Goal: Transaction & Acquisition: Purchase product/service

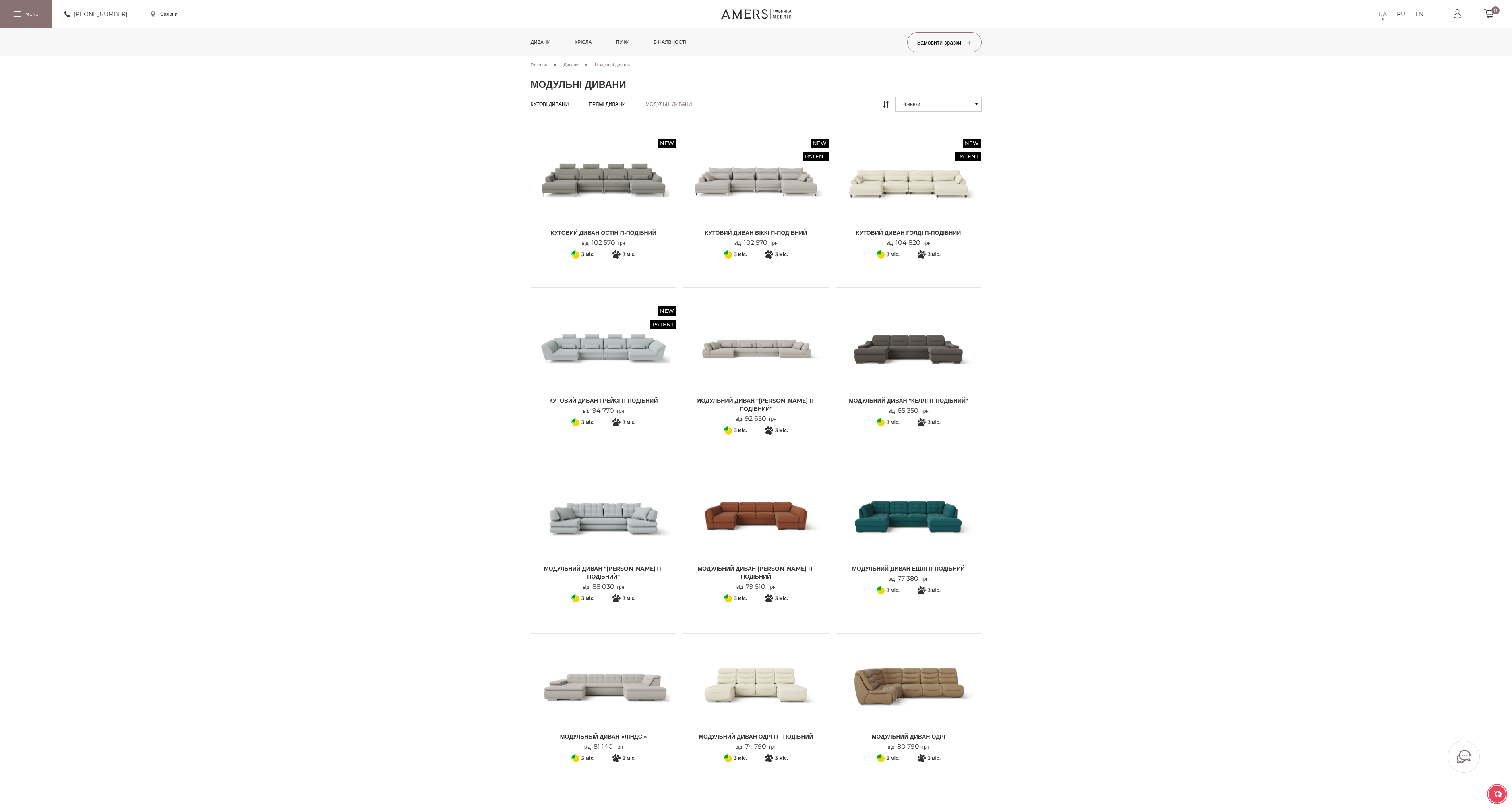
click at [778, 529] on img at bounding box center [756, 516] width 134 height 89
click at [624, 350] on img at bounding box center [604, 348] width 134 height 89
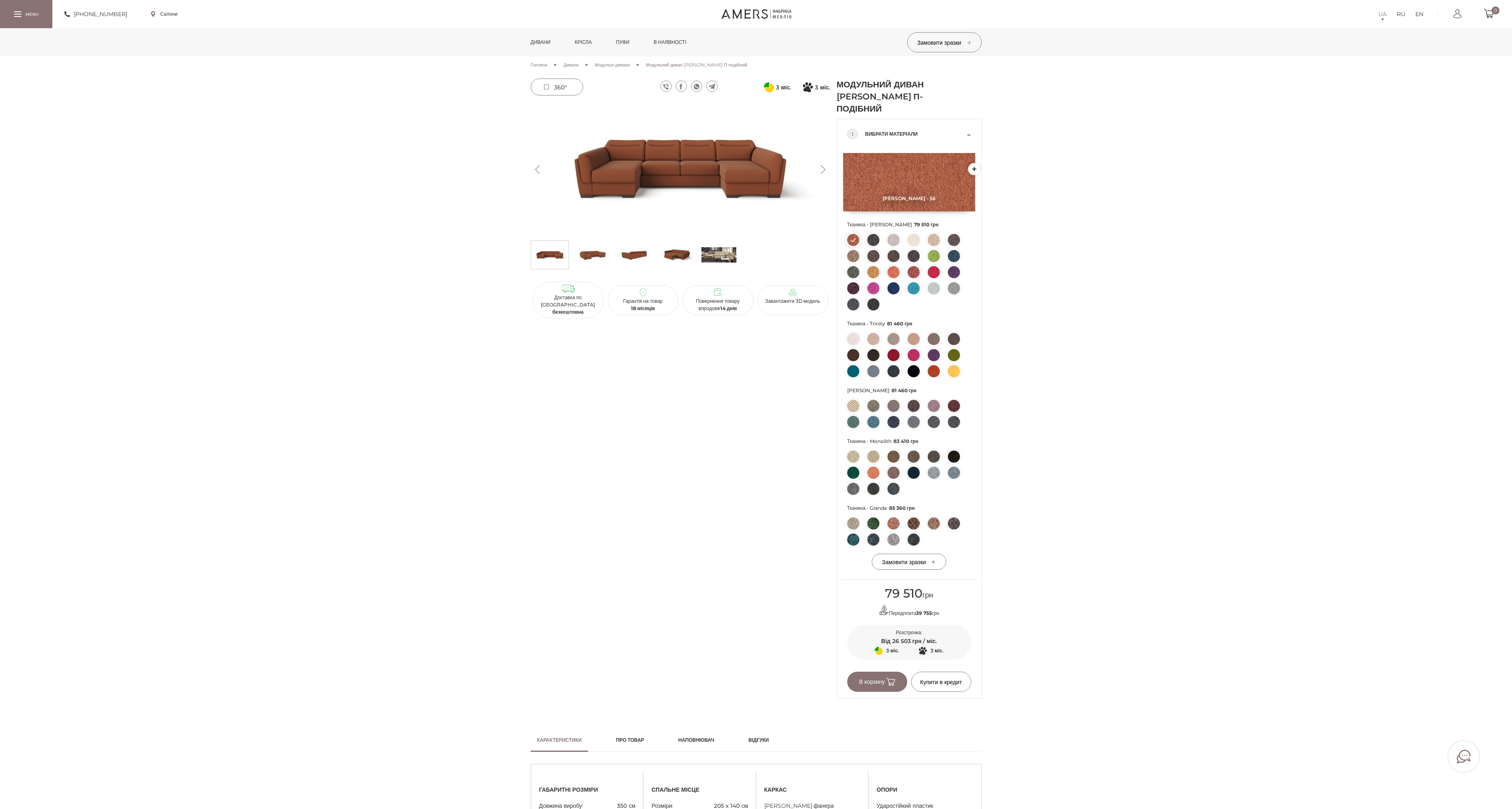
click at [778, 529] on div "3 міс. 3" at bounding box center [681, 388] width 306 height 620
click at [827, 170] on button "Next" at bounding box center [824, 169] width 14 height 8
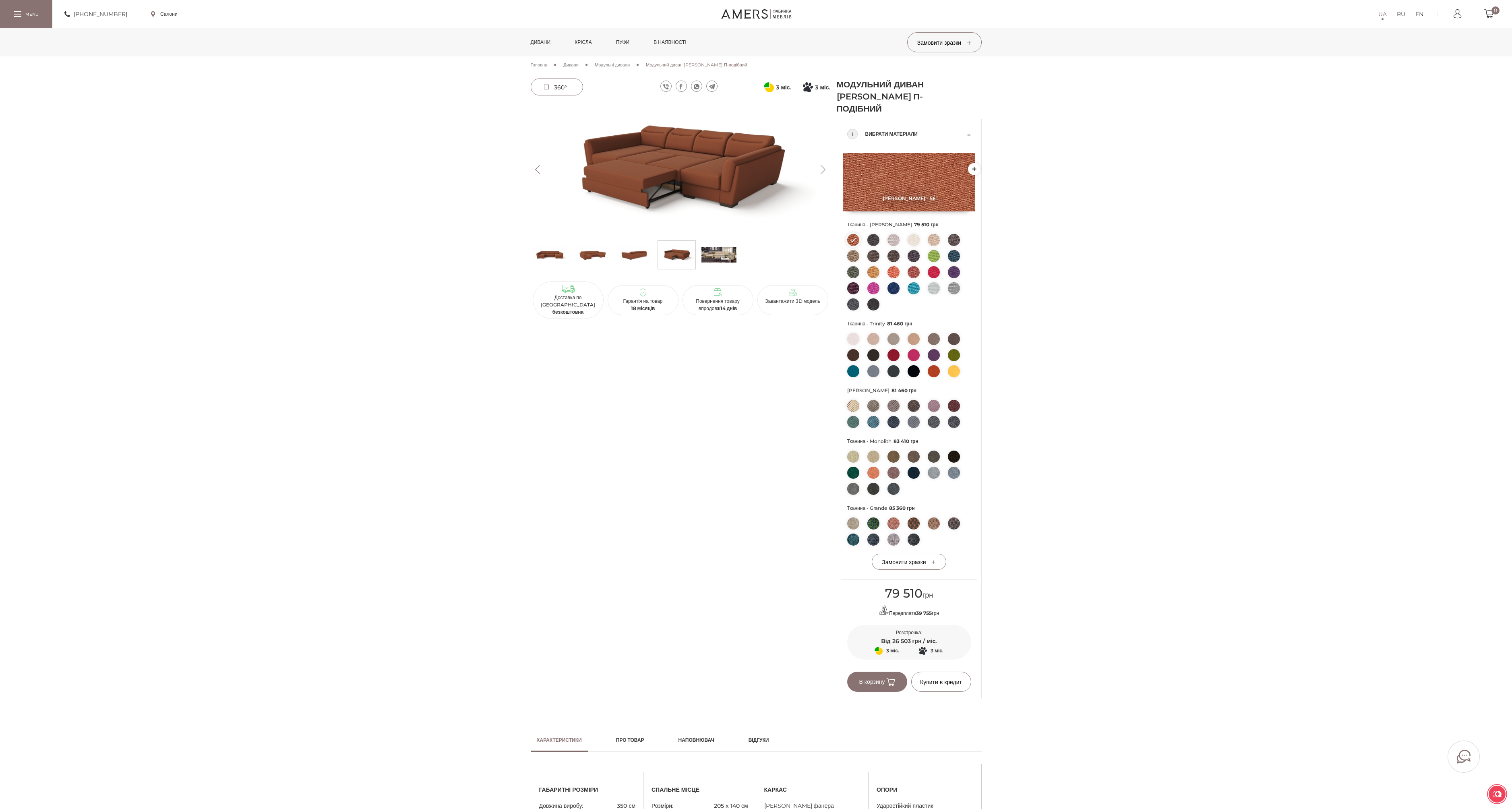
click at [827, 170] on button "Next" at bounding box center [824, 169] width 14 height 8
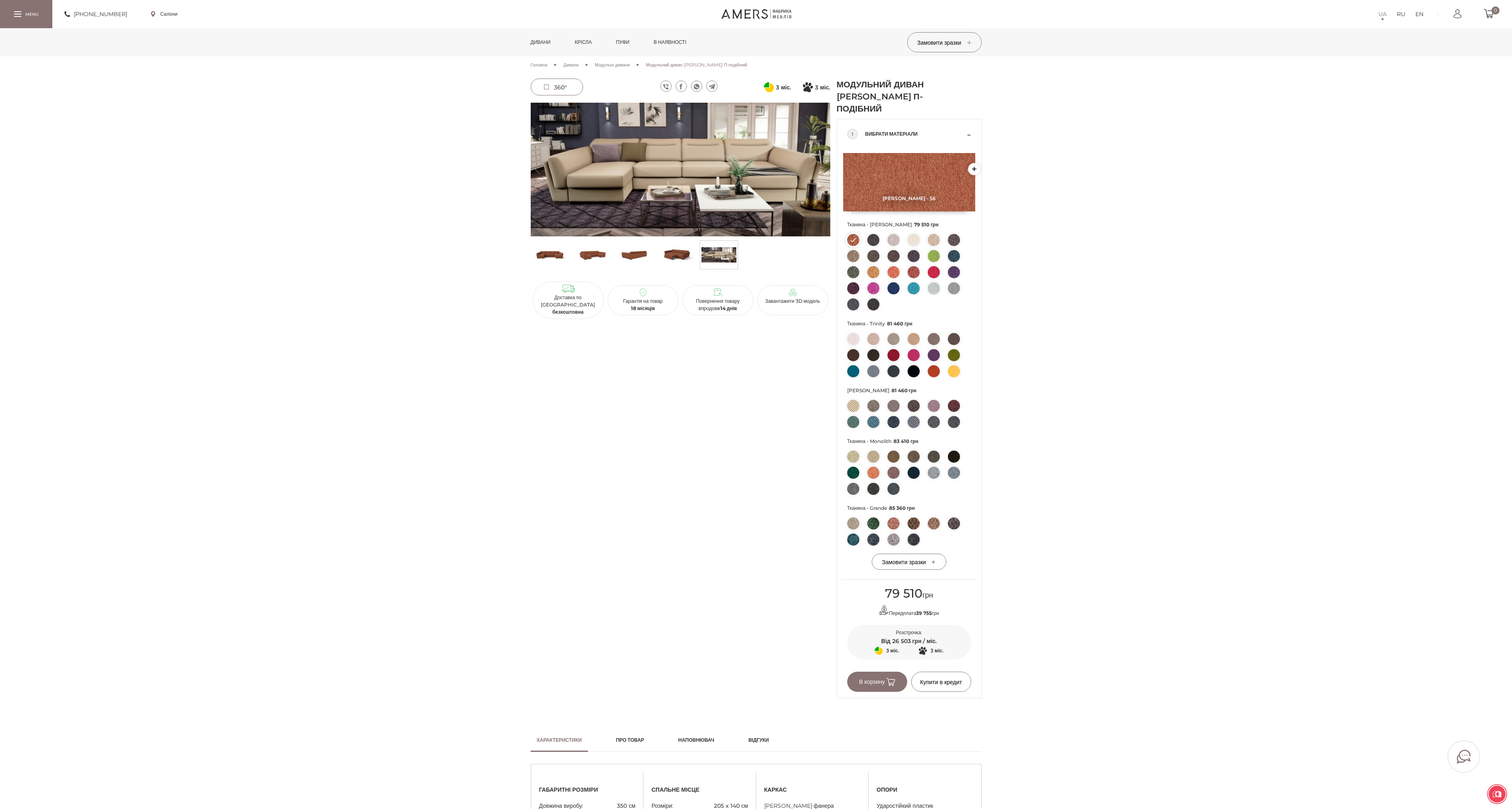
click at [827, 170] on button "Next" at bounding box center [824, 169] width 14 height 8
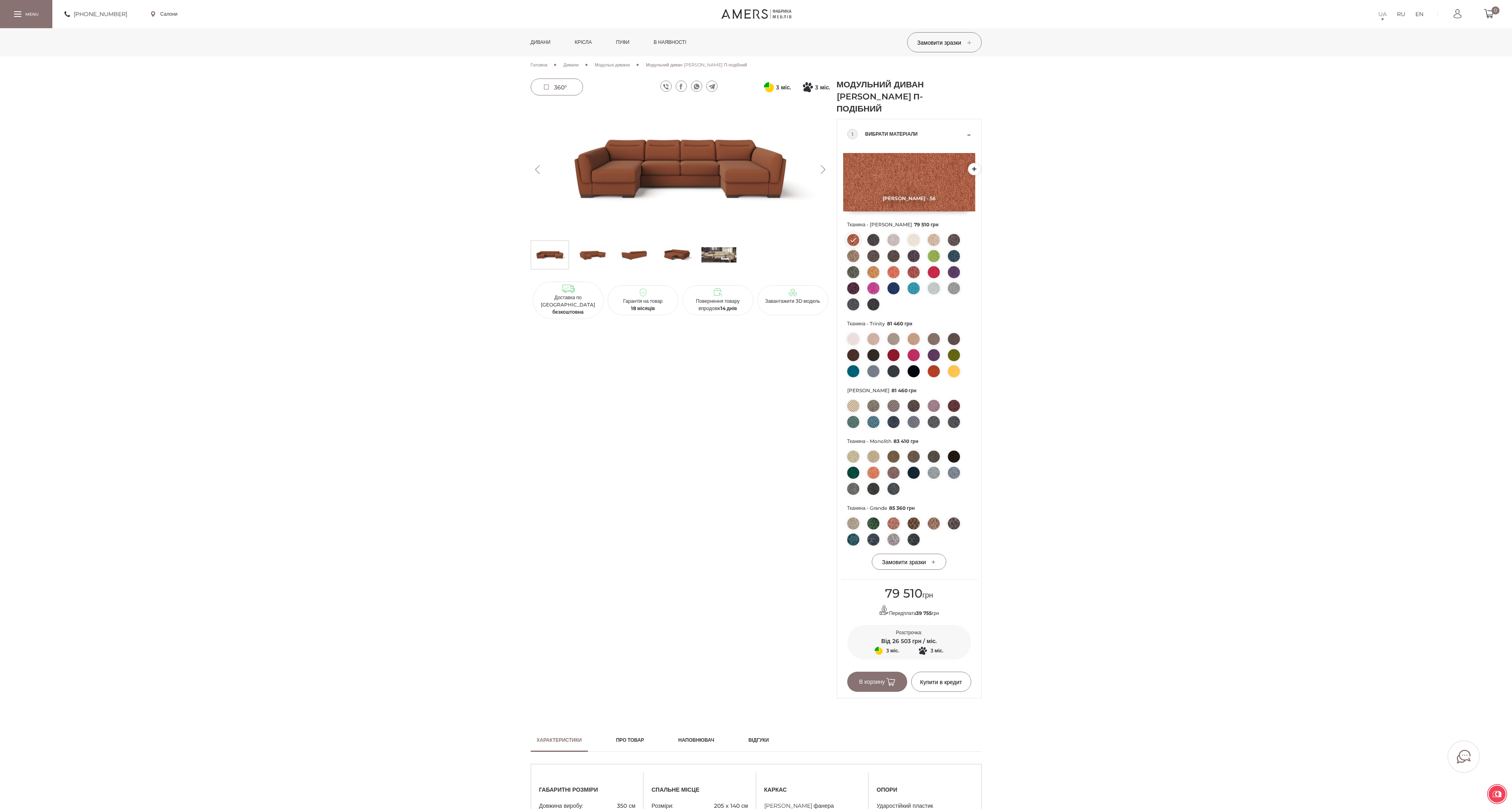
click at [827, 170] on button "Next" at bounding box center [824, 169] width 14 height 8
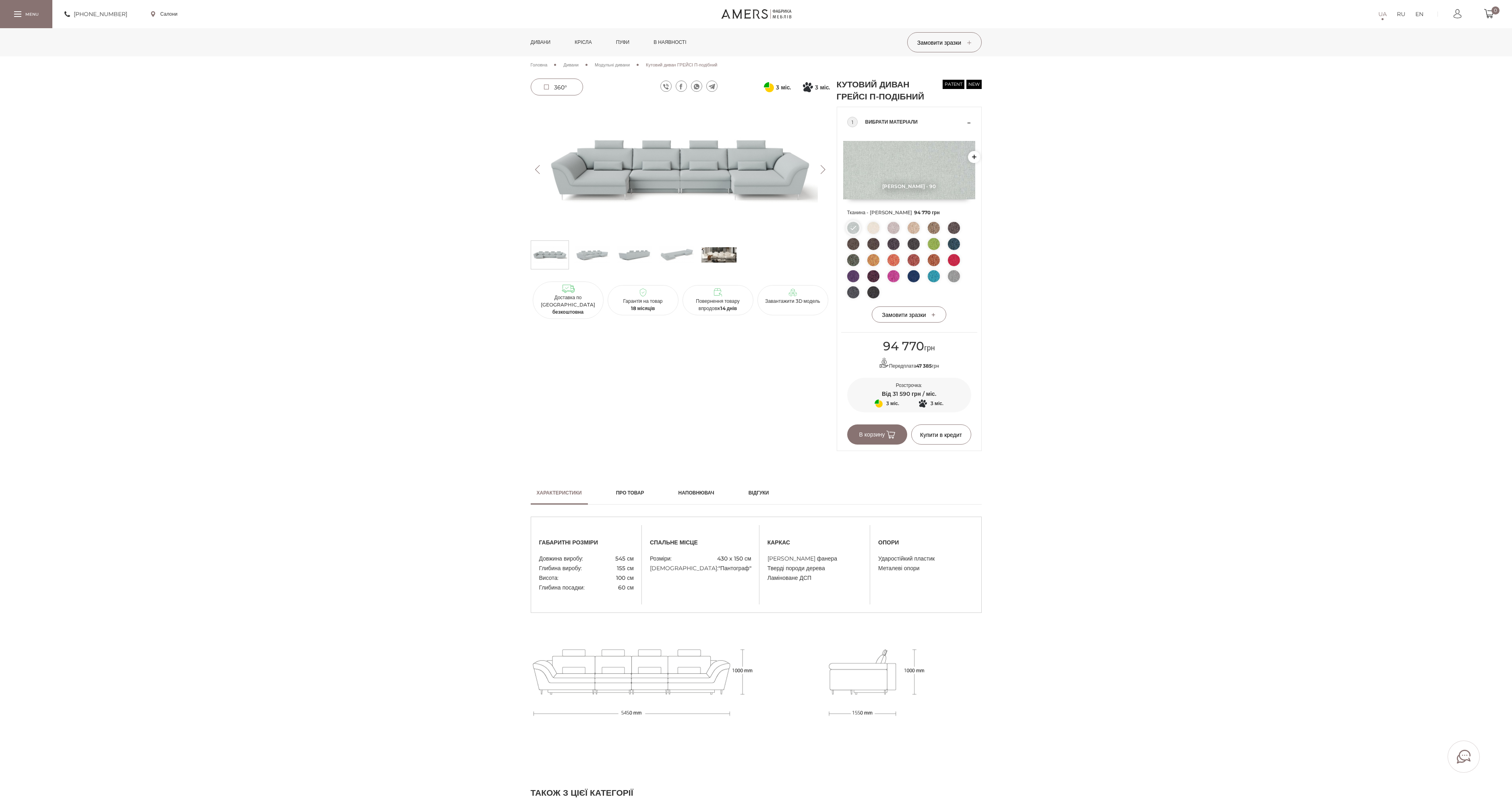
click at [600, 259] on img at bounding box center [592, 255] width 35 height 24
click at [617, 259] on img at bounding box center [634, 255] width 35 height 24
click at [665, 255] on img at bounding box center [676, 255] width 35 height 24
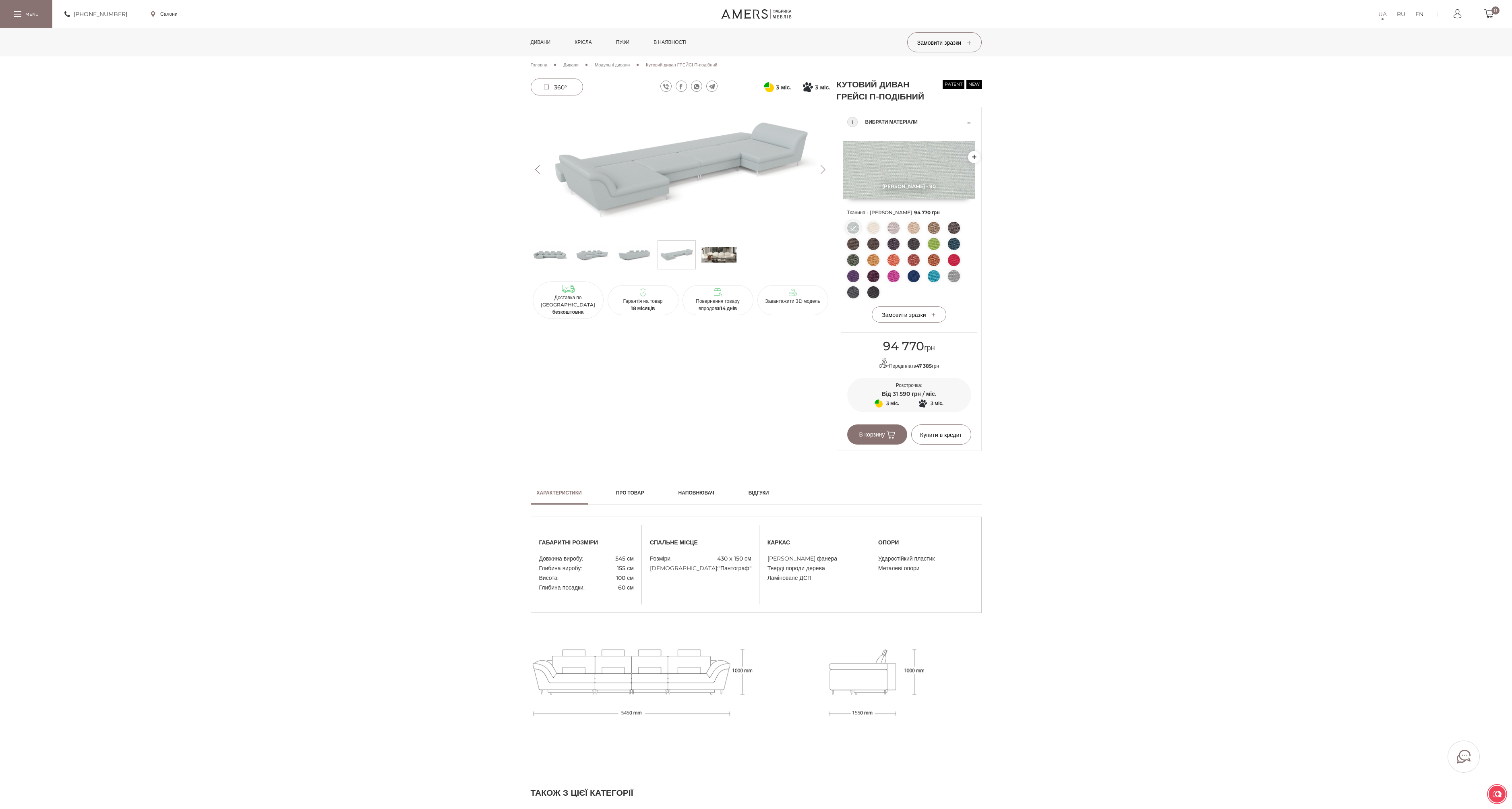
click at [722, 256] on img at bounding box center [719, 255] width 35 height 24
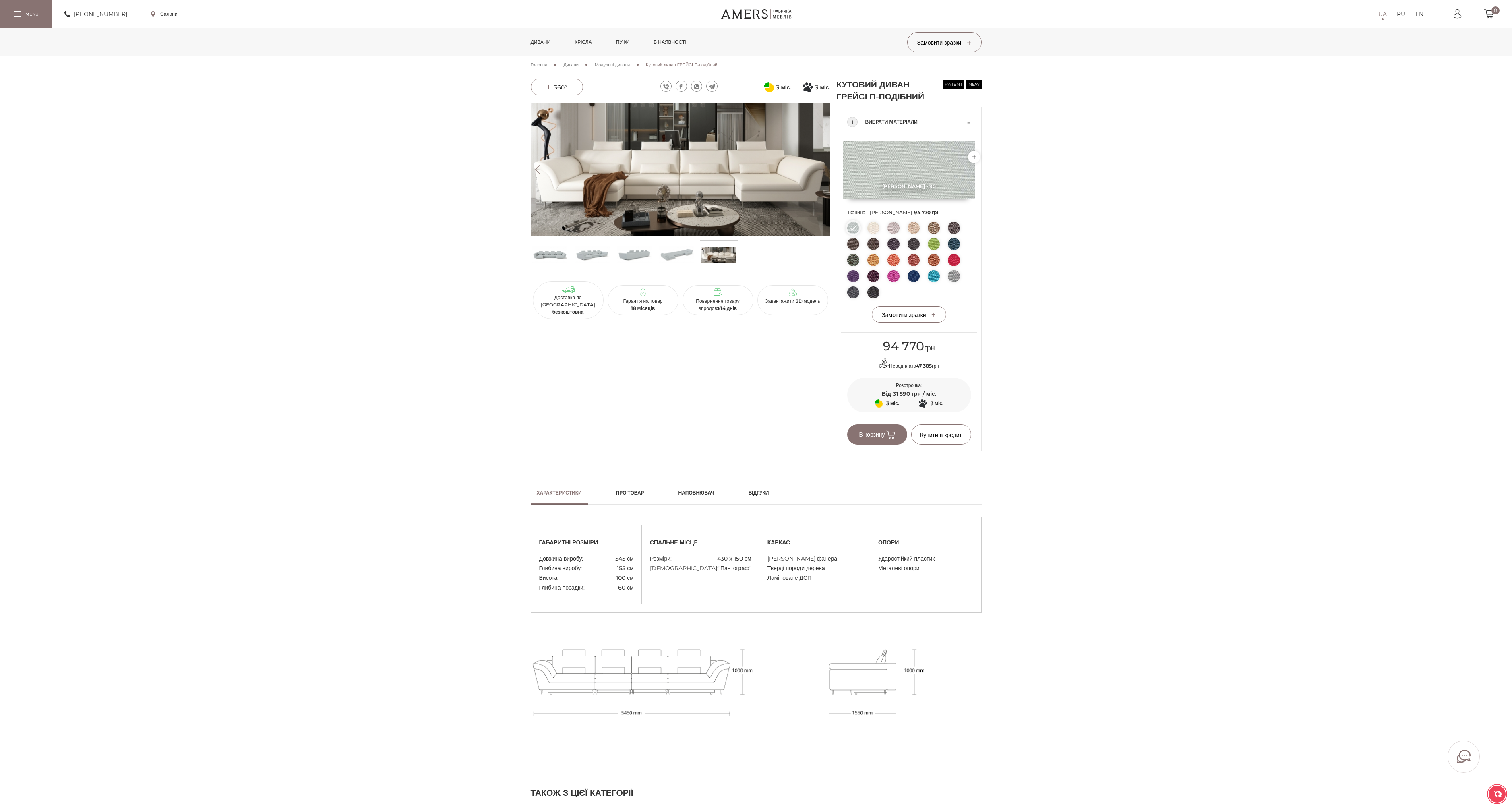
click at [623, 64] on span "Модульні дивани" at bounding box center [612, 64] width 35 height 5
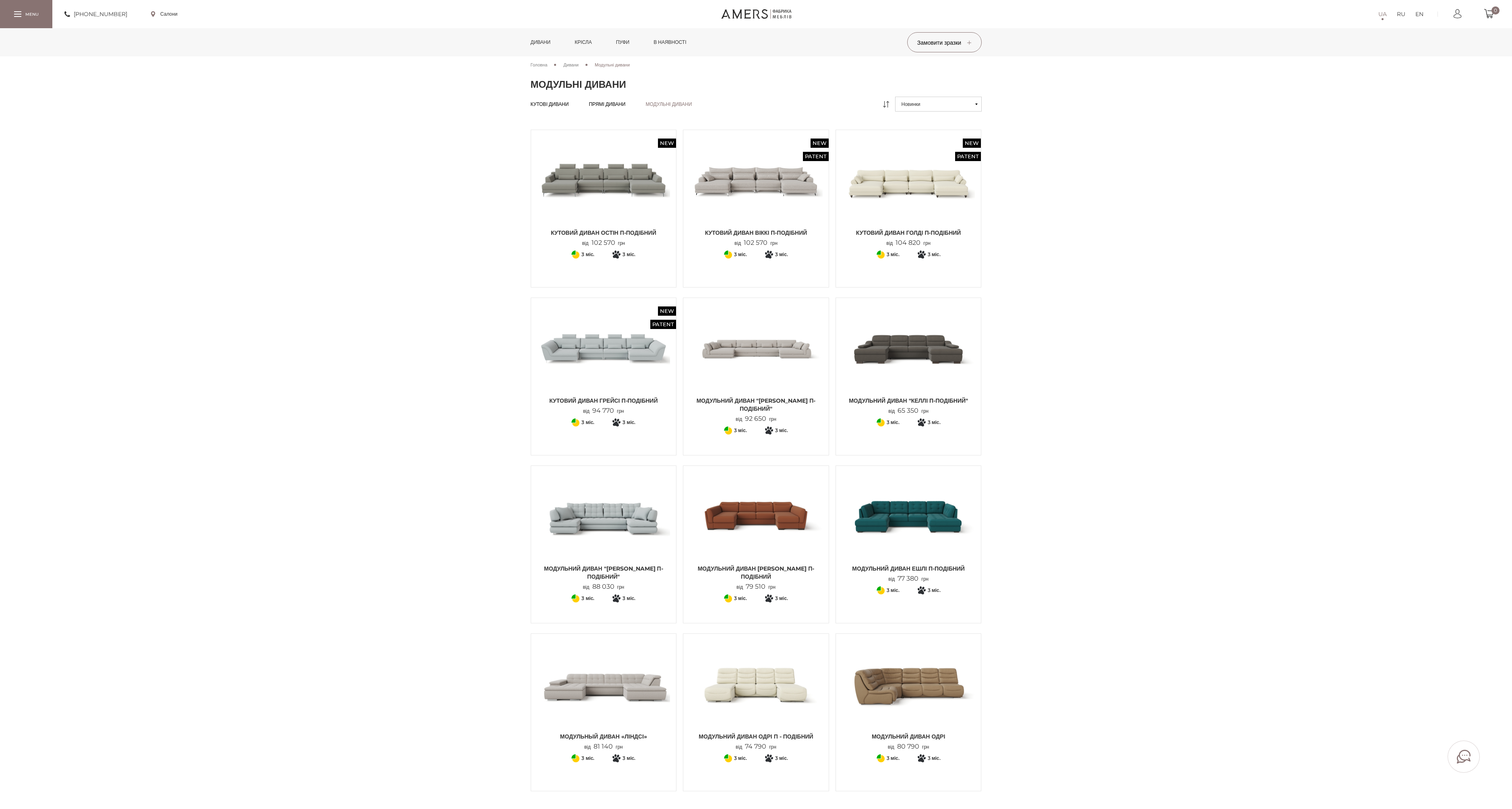
click at [586, 171] on img at bounding box center [604, 180] width 134 height 89
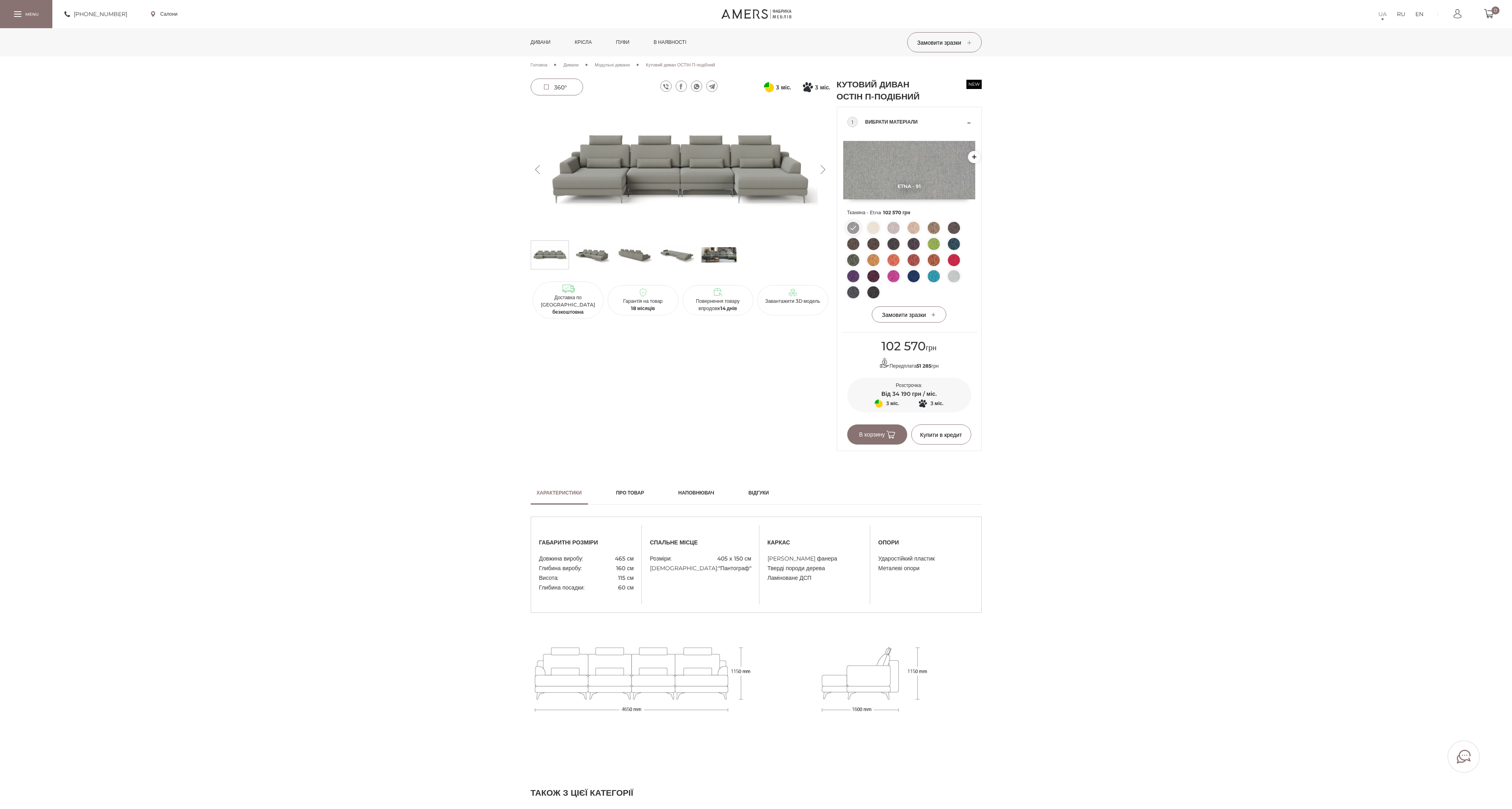
click at [576, 66] on span "Дивани" at bounding box center [571, 64] width 15 height 5
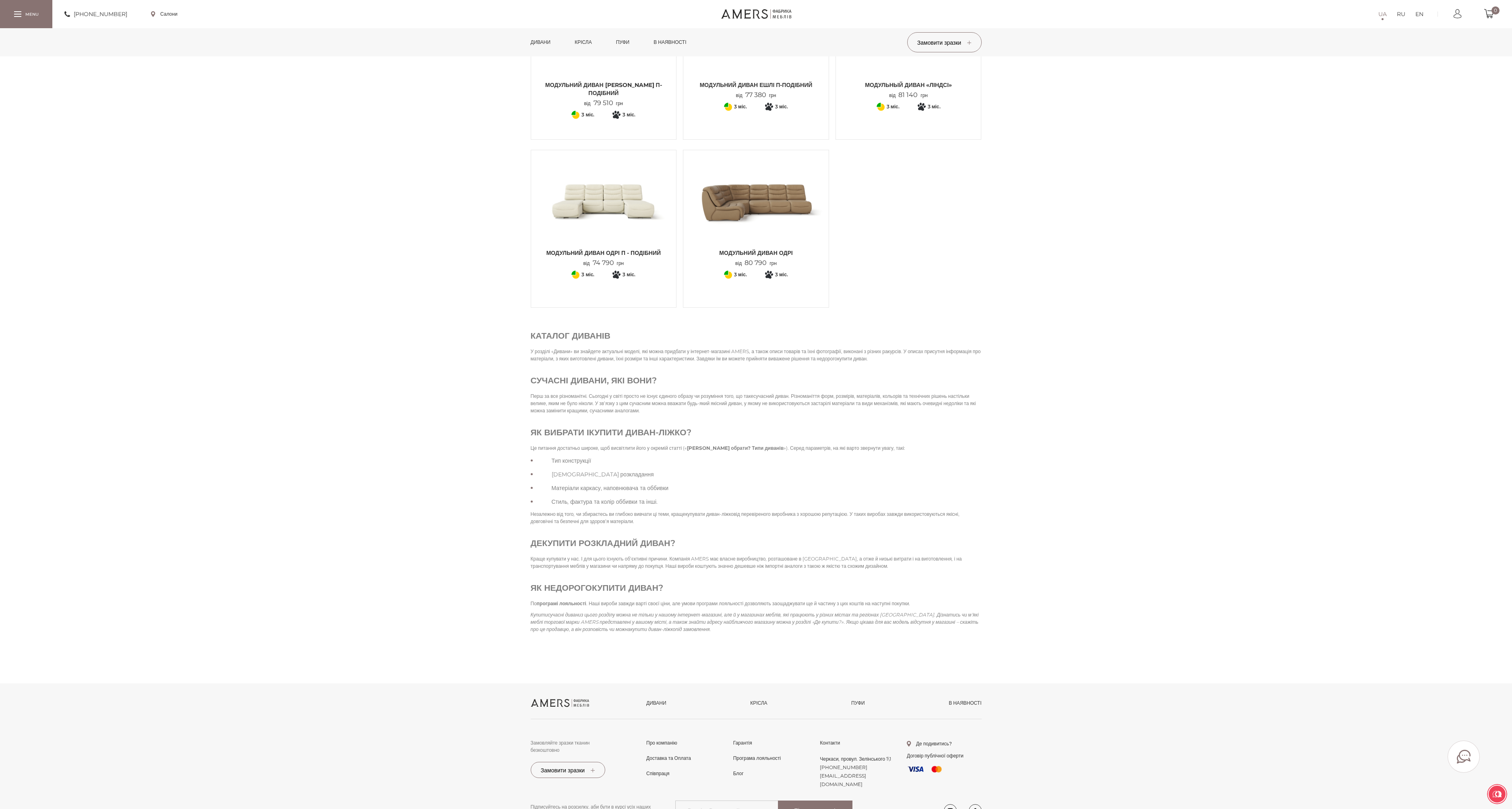
scroll to position [2707, 0]
